Goal: Transaction & Acquisition: Purchase product/service

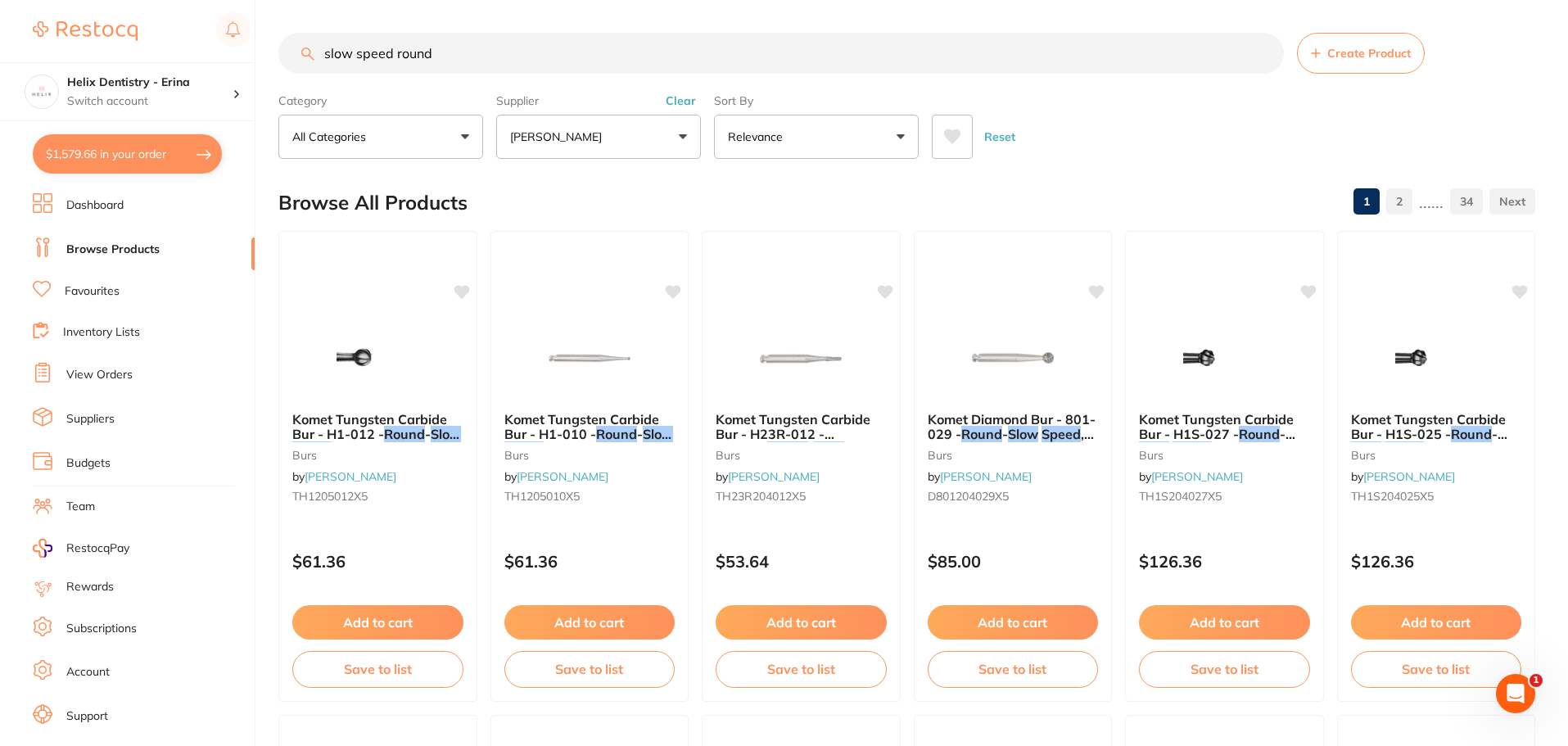
click at [432, 53] on input "slow speed round" at bounding box center [781, 53] width 1005 height 41
click at [429, 49] on input "slow speed round" at bounding box center [781, 53] width 1005 height 41
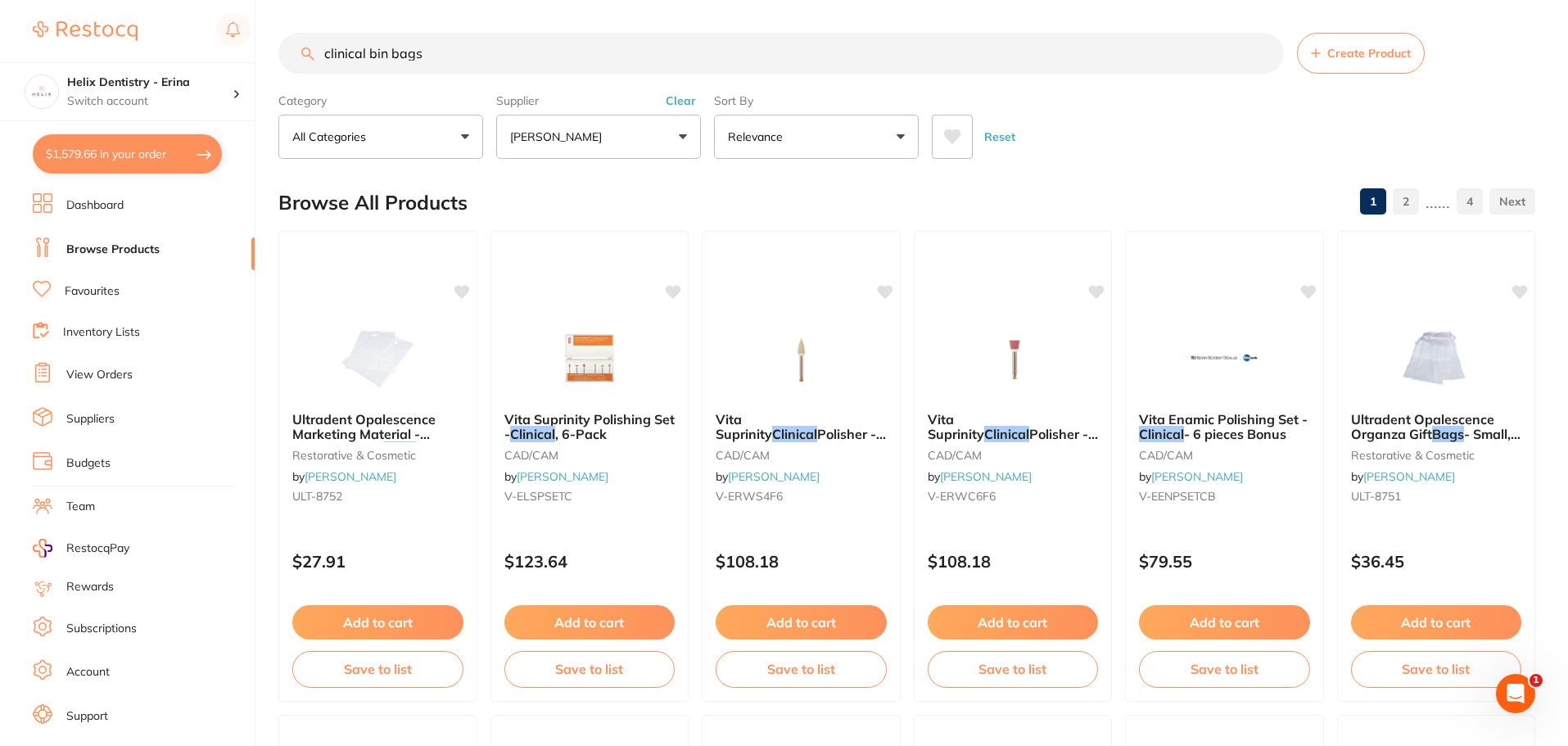
type input "clinical bin bags"
click at [177, 154] on button "$1,579.66 in your order" at bounding box center [127, 154] width 189 height 39
click at [108, 356] on section "Update RRP Set your pre negotiated price for this item. Item Agreed RRP (excl. …" at bounding box center [784, 373] width 1568 height 746
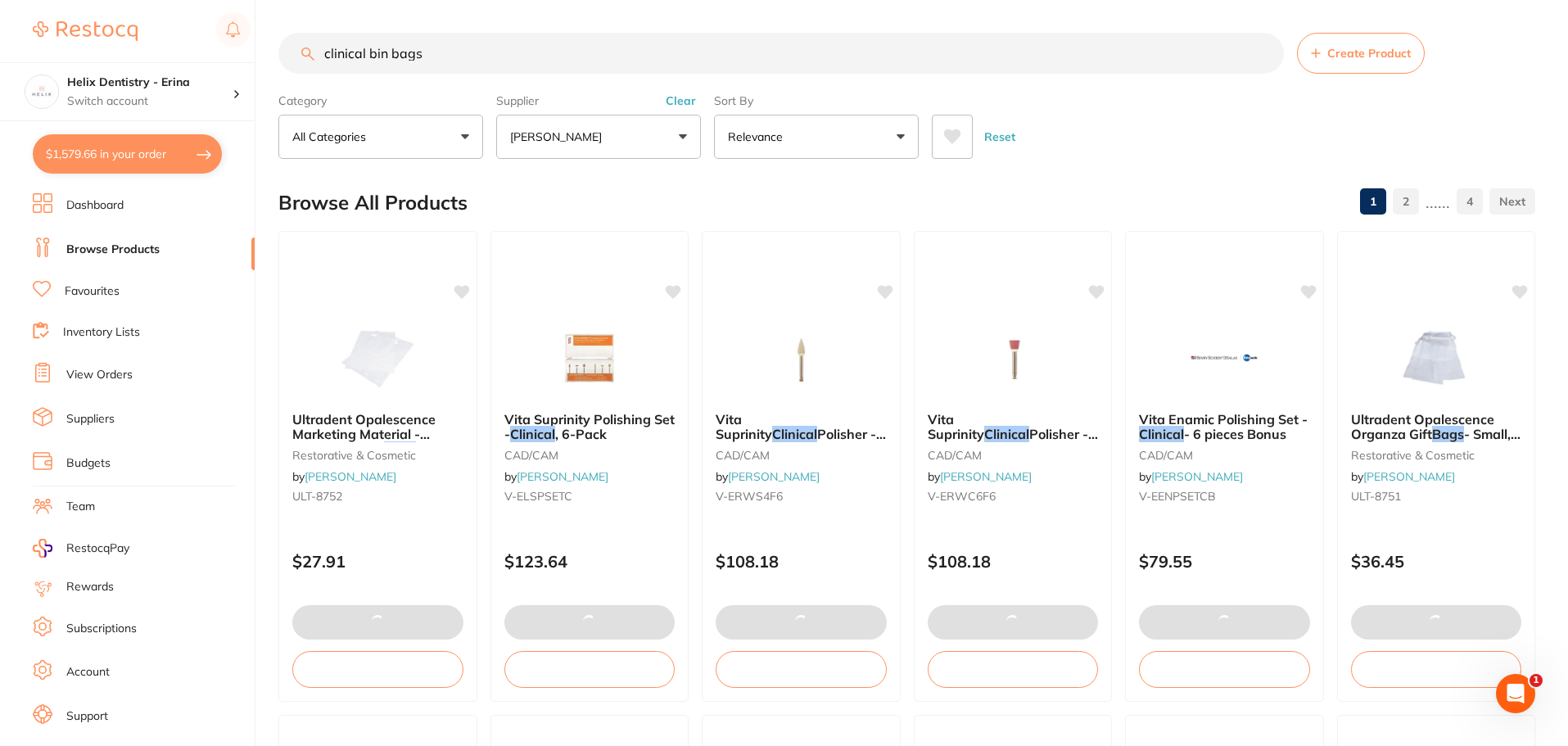
checkbox input "true"
click at [154, 158] on button "$1,579.66 in your order" at bounding box center [127, 154] width 189 height 39
click at [148, 60] on section "Update RRP Set your pre negotiated price for this item. Item Agreed RRP (excl. …" at bounding box center [784, 373] width 1568 height 746
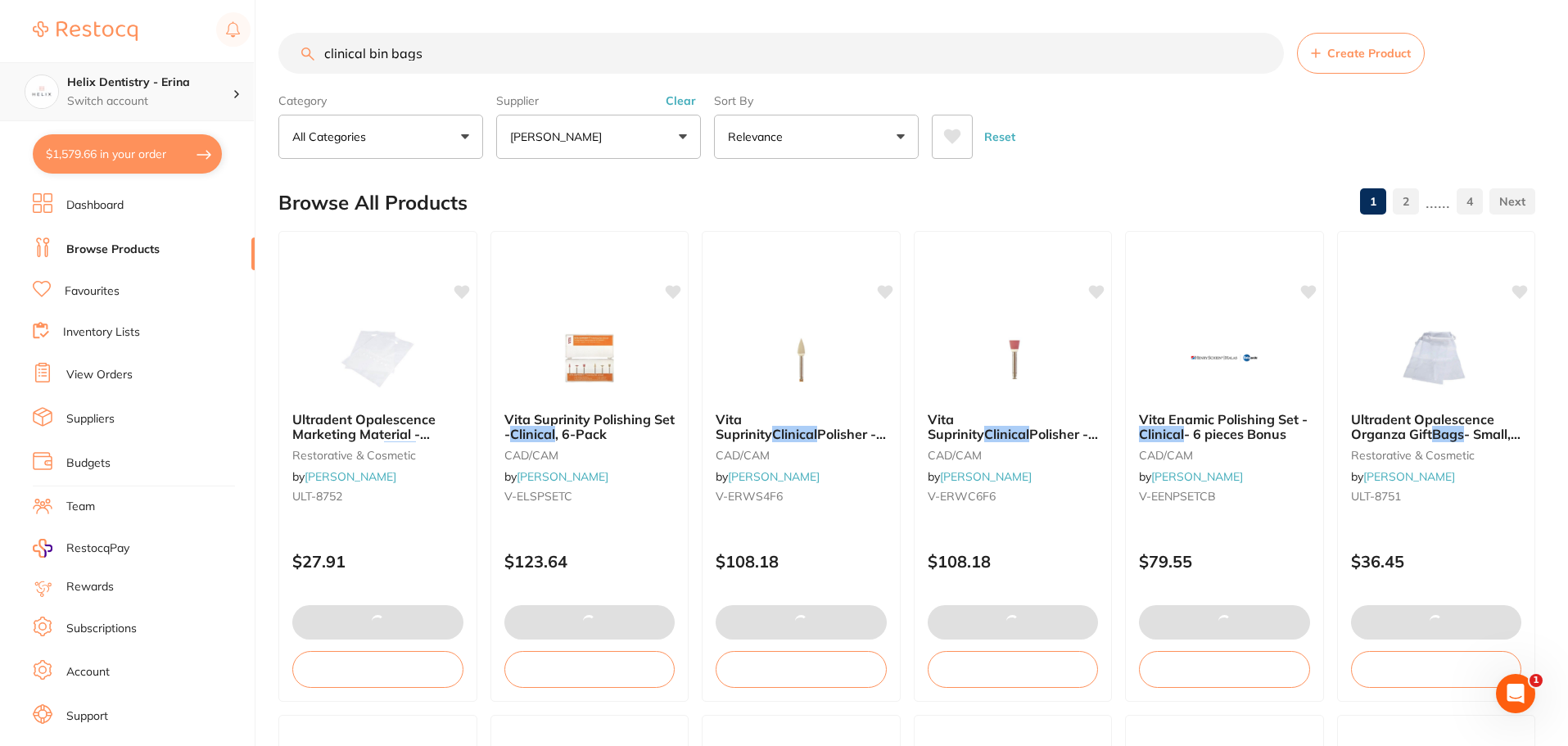
click at [165, 105] on p "Switch account" at bounding box center [150, 101] width 165 height 16
click at [172, 92] on div "Helix Dentistry - Erina Switch account" at bounding box center [150, 91] width 165 height 34
click at [190, 88] on h4 "Helix Dentistry - Erina" at bounding box center [150, 82] width 165 height 16
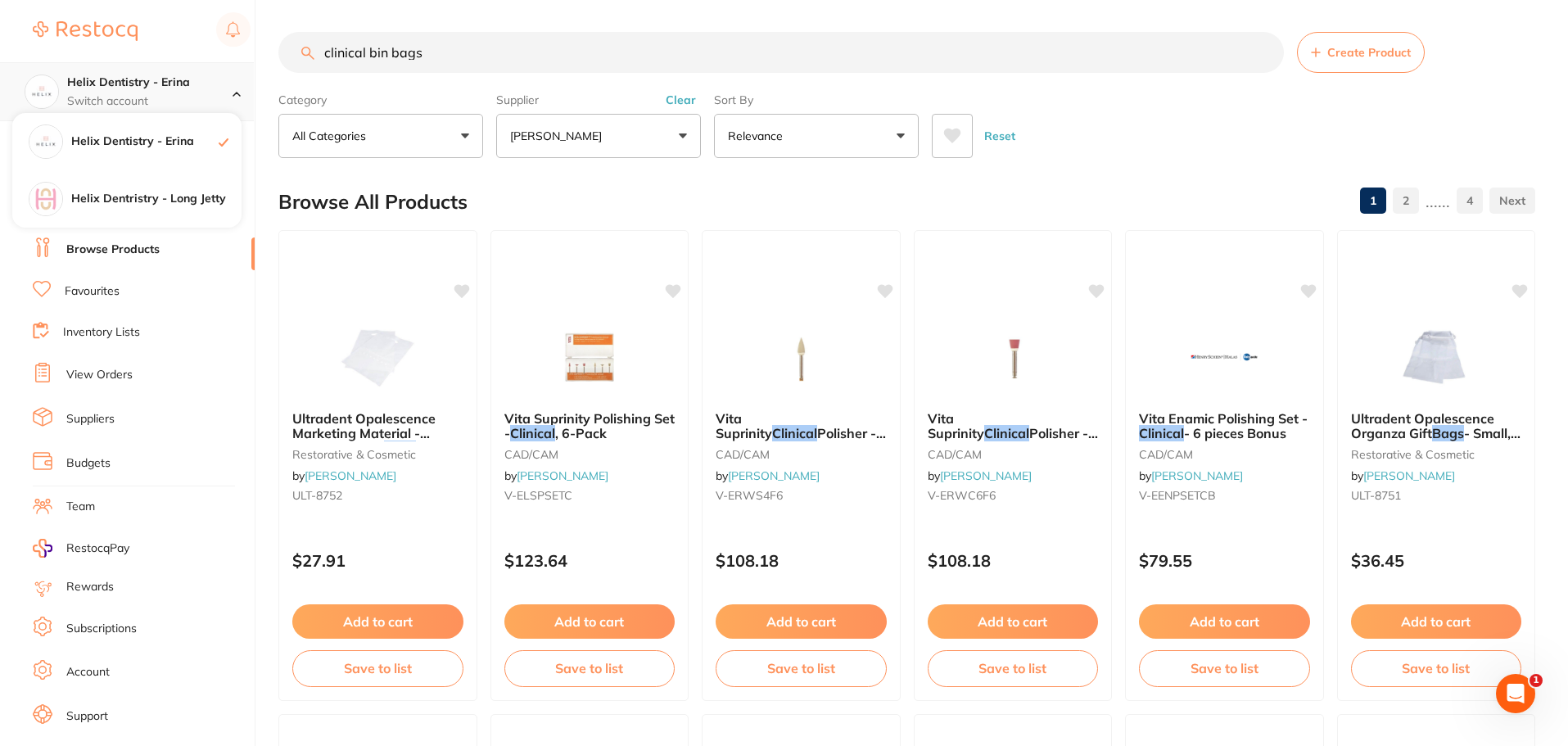
click at [210, 91] on div "Helix Dentistry - Erina Switch account" at bounding box center [150, 91] width 165 height 34
click at [184, 74] on div "Helix Dentistry - Erina Switch account" at bounding box center [127, 91] width 254 height 59
click at [171, 203] on h4 "Helix Dentristry - Long Jetty" at bounding box center [157, 199] width 171 height 16
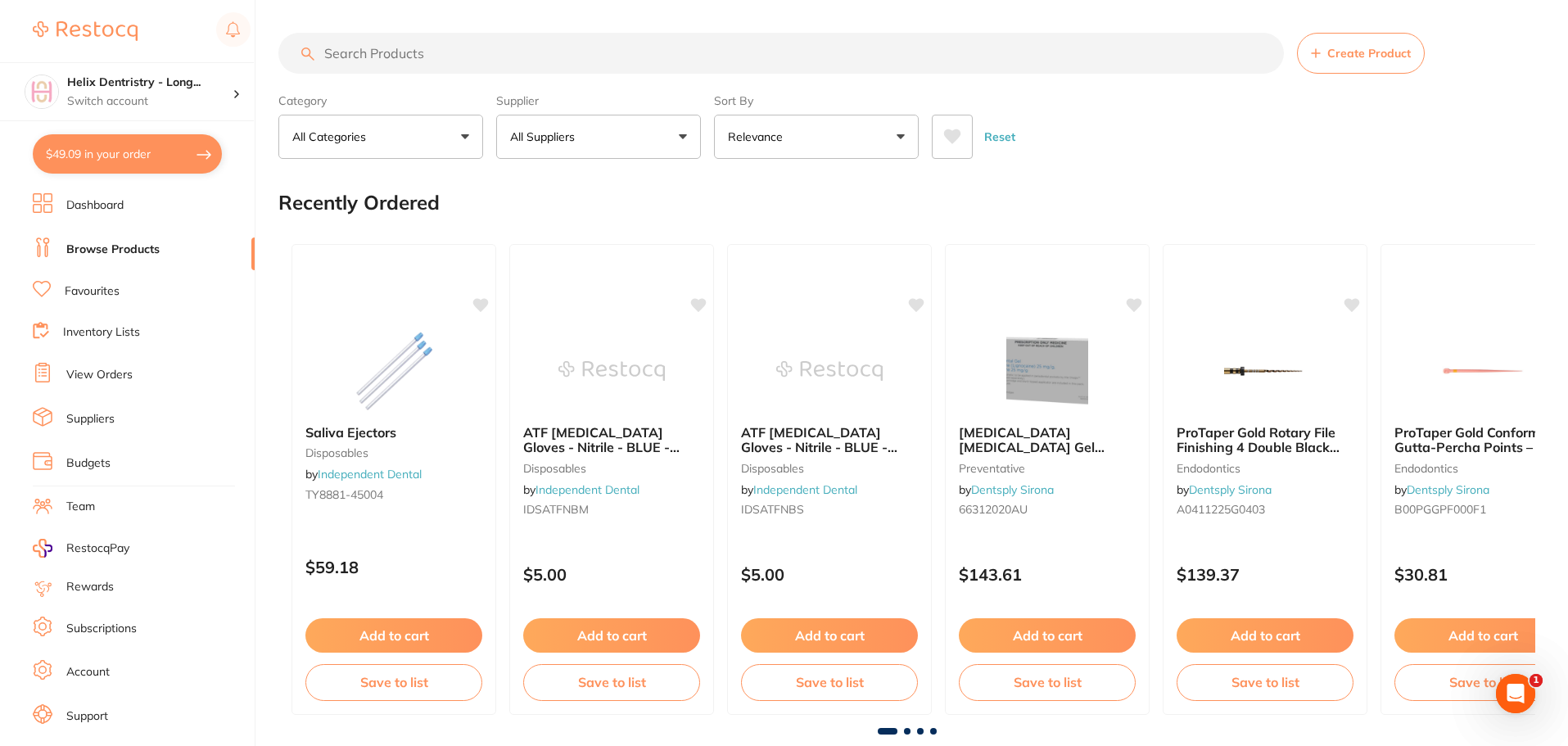
click at [100, 146] on button "$49.09 in your order" at bounding box center [127, 154] width 189 height 39
checkbox input "true"
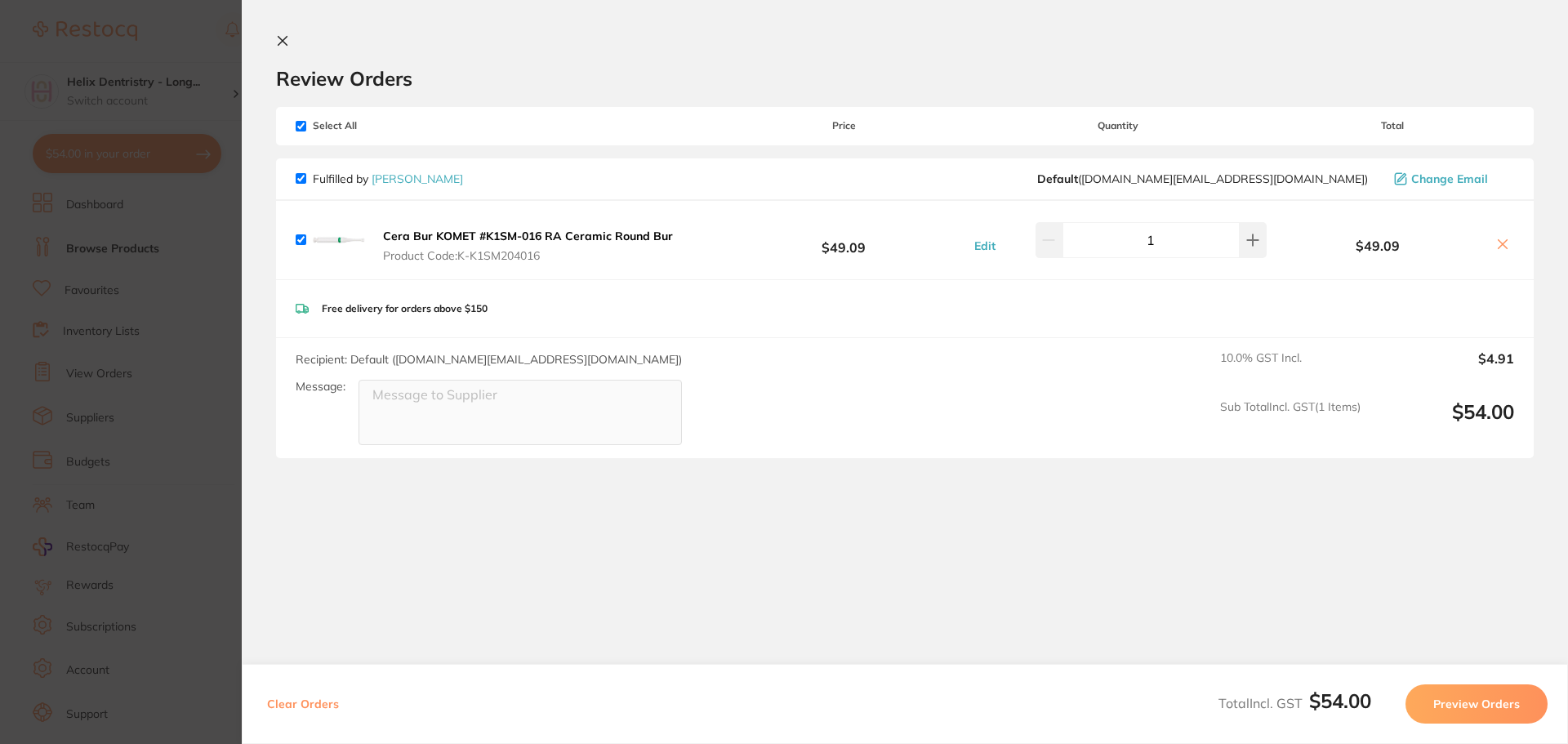
click at [217, 285] on section "Update RRP Set your pre negotiated price for this item. Item Agreed RRP (excl. …" at bounding box center [784, 372] width 1568 height 744
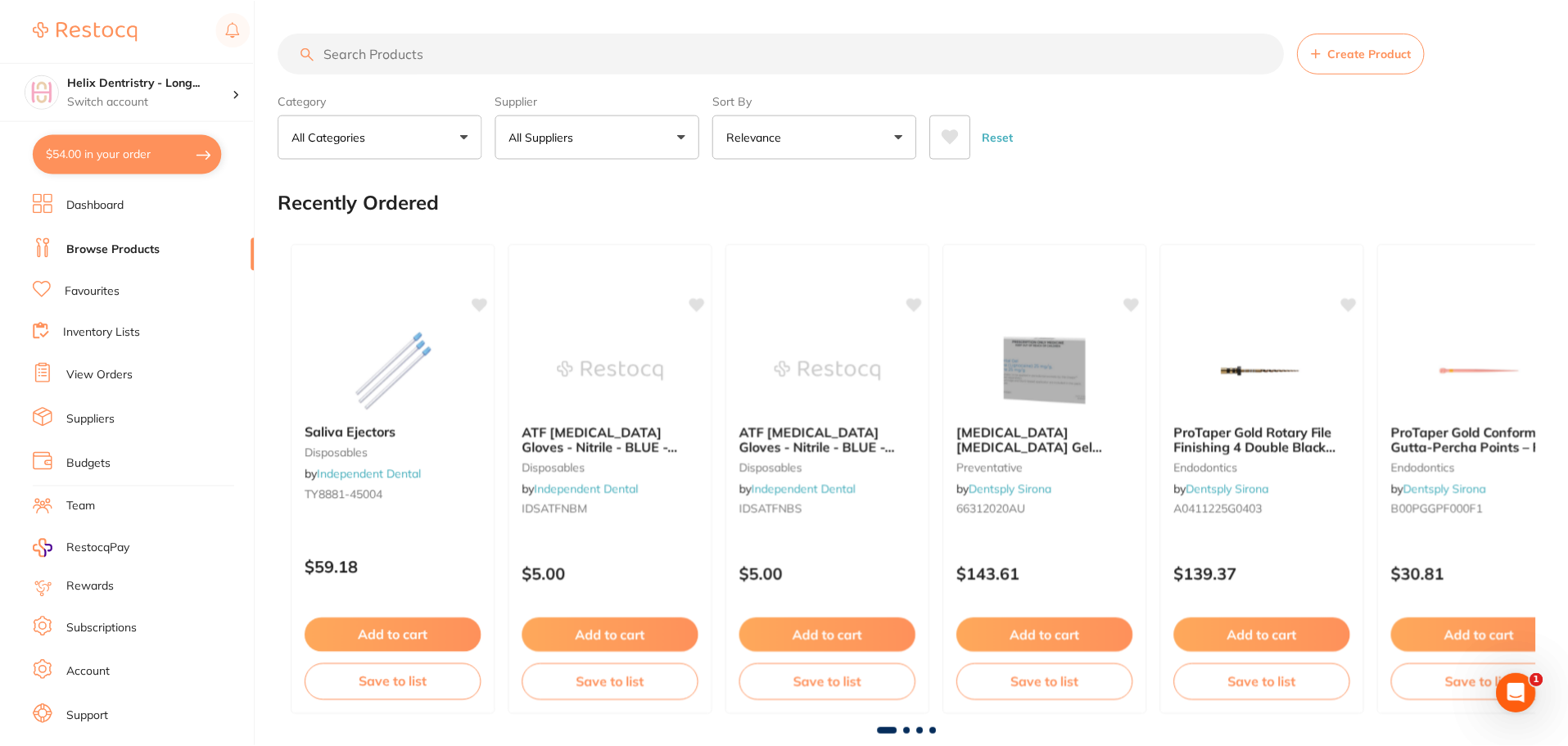
scroll to position [1, 0]
